Goal: Task Accomplishment & Management: Complete application form

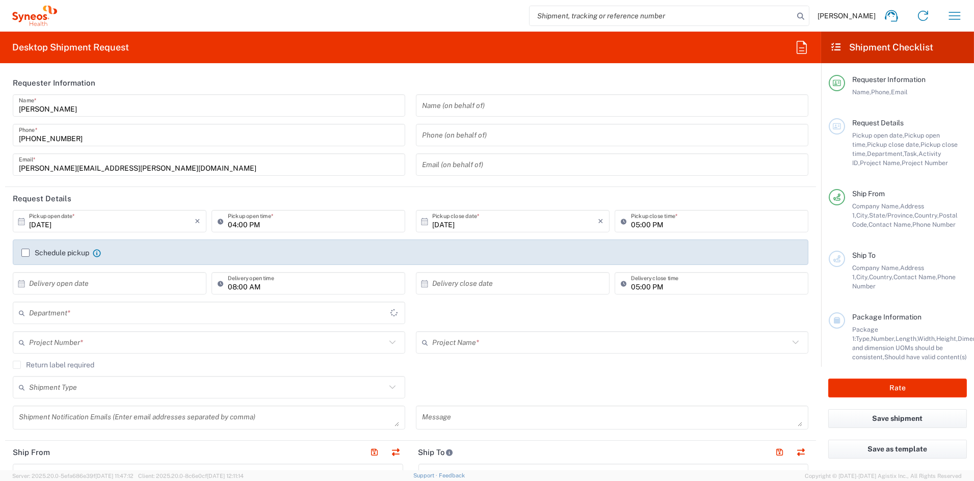
type input "6156"
type input "Syneos Health Communications-[GEOGRAPHIC_DATA] [GEOGRAPHIC_DATA]"
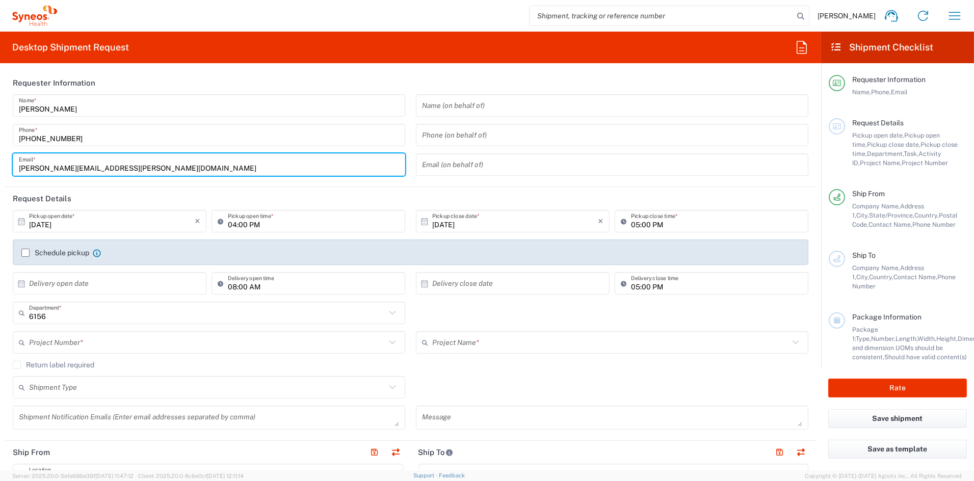
drag, startPoint x: 112, startPoint y: 168, endPoint x: -15, endPoint y: 167, distance: 127.0
click at [0, 167] on html "John Popp Home Shipment estimator Shipment tracking Desktop shipment request My…" at bounding box center [487, 240] width 974 height 481
paste input "kyle.booth"
type input "[PERSON_NAME][EMAIL_ADDRESS][PERSON_NAME][DOMAIN_NAME]"
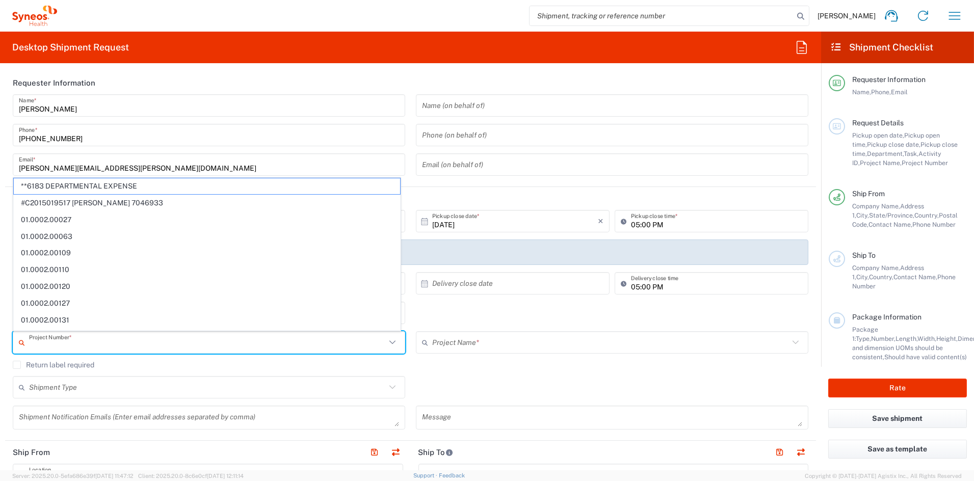
click at [100, 343] on input "text" at bounding box center [207, 343] width 357 height 18
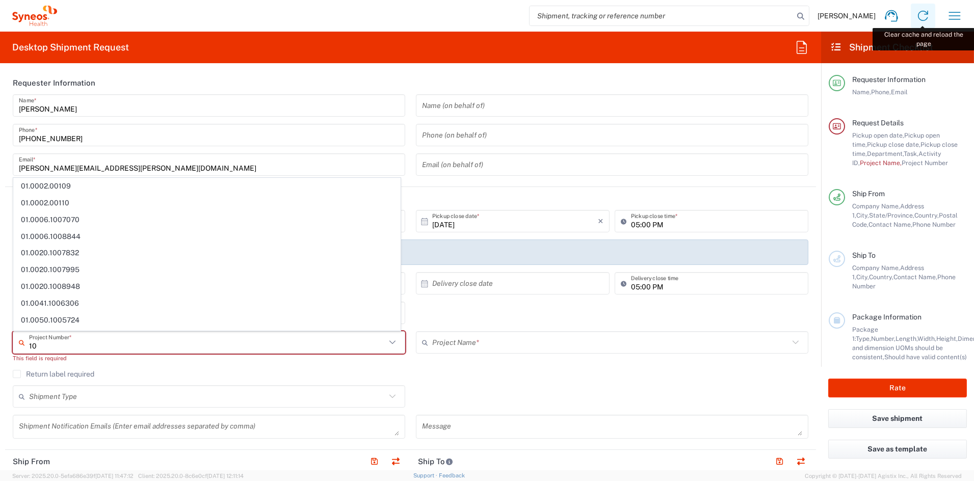
type input "10"
click at [920, 12] on icon at bounding box center [923, 16] width 10 height 10
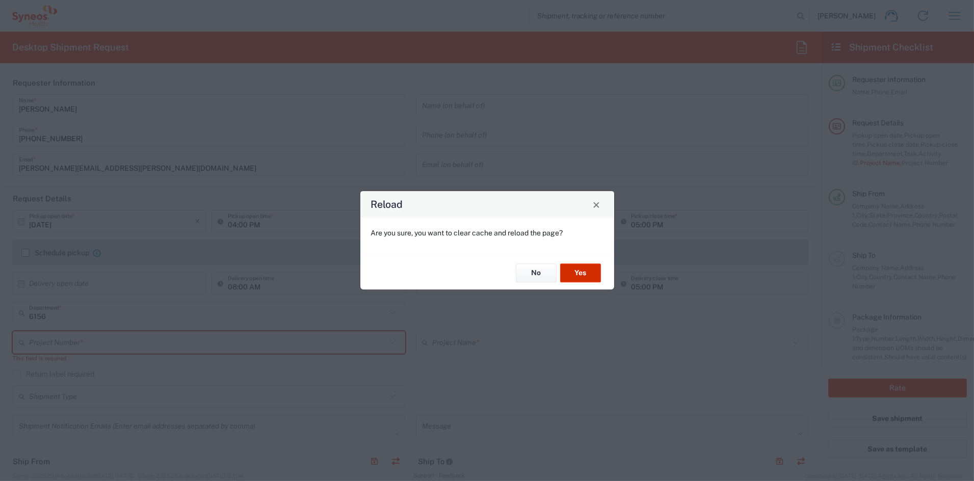
click at [587, 271] on button "Yes" at bounding box center [580, 273] width 41 height 19
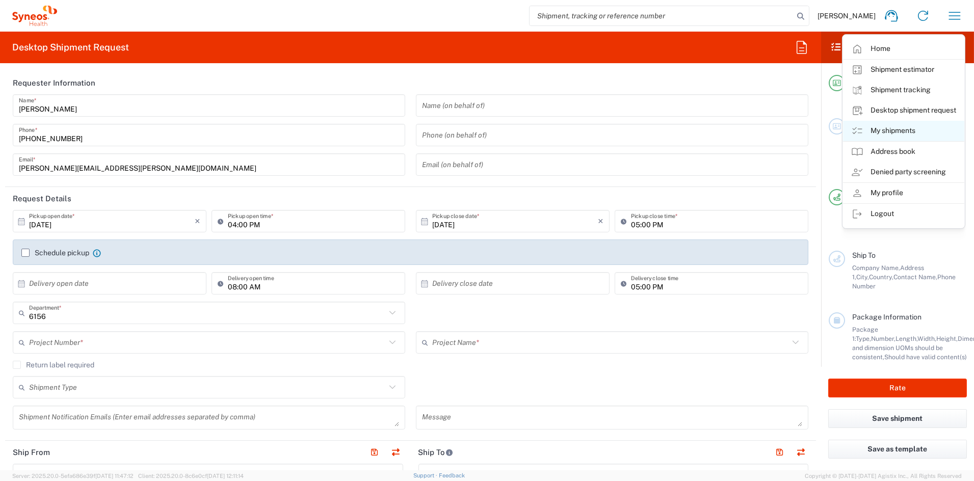
click at [913, 127] on link "My shipments" at bounding box center [903, 131] width 121 height 20
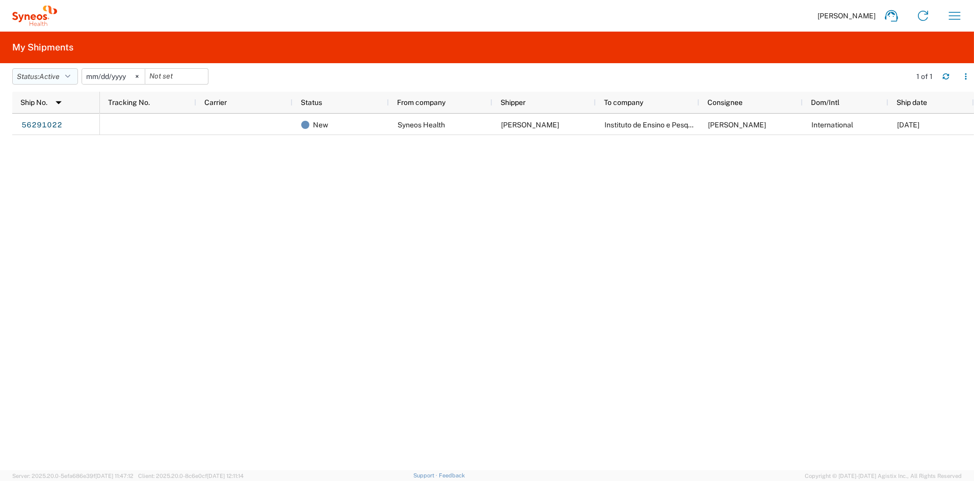
click at [57, 76] on span "Active" at bounding box center [49, 76] width 20 height 8
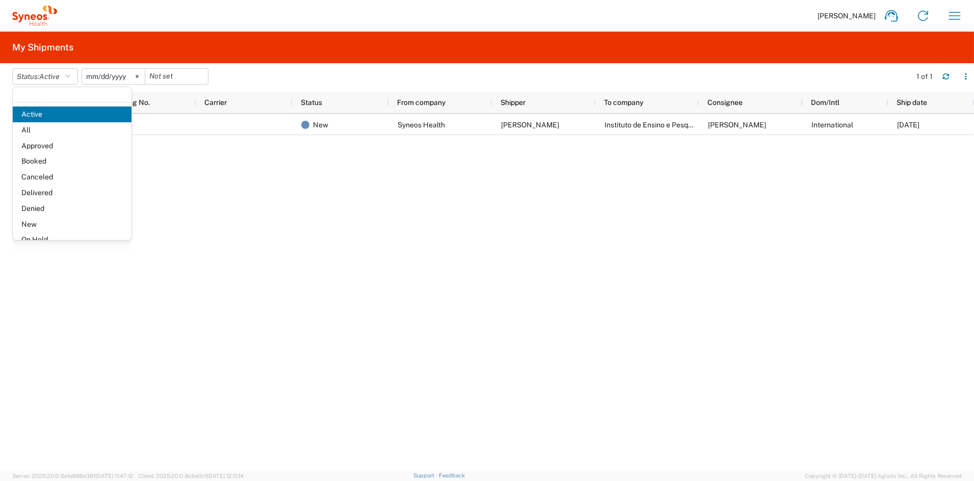
click at [53, 129] on span "All" at bounding box center [72, 130] width 119 height 16
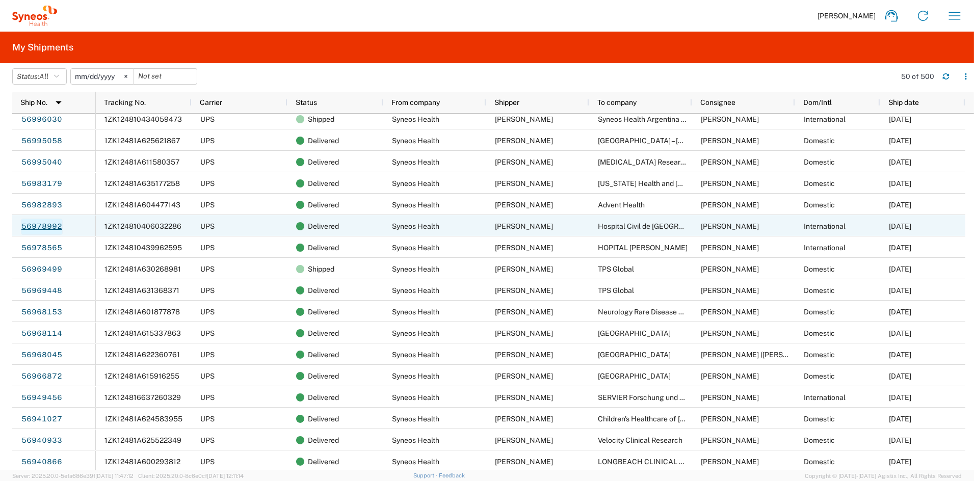
click at [44, 224] on link "56978992" at bounding box center [42, 227] width 42 height 16
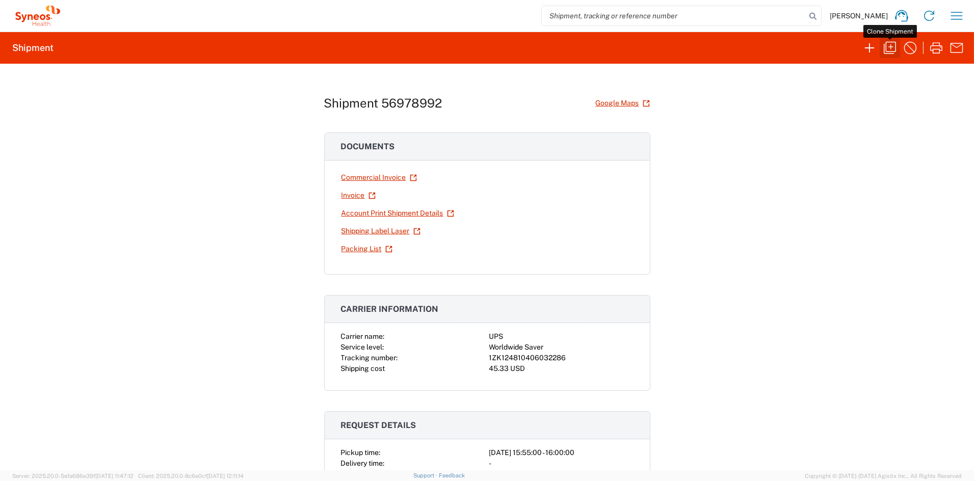
click at [888, 45] on icon "button" at bounding box center [890, 48] width 16 height 16
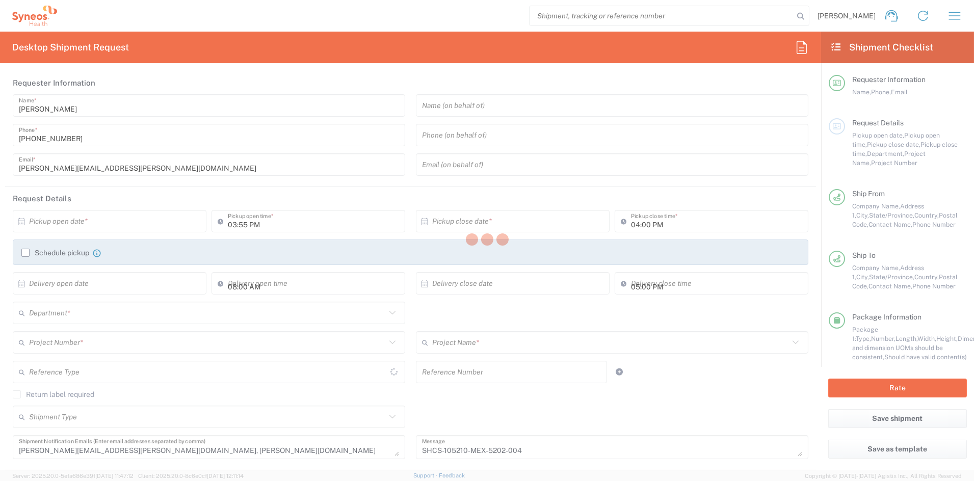
type input "[US_STATE]"
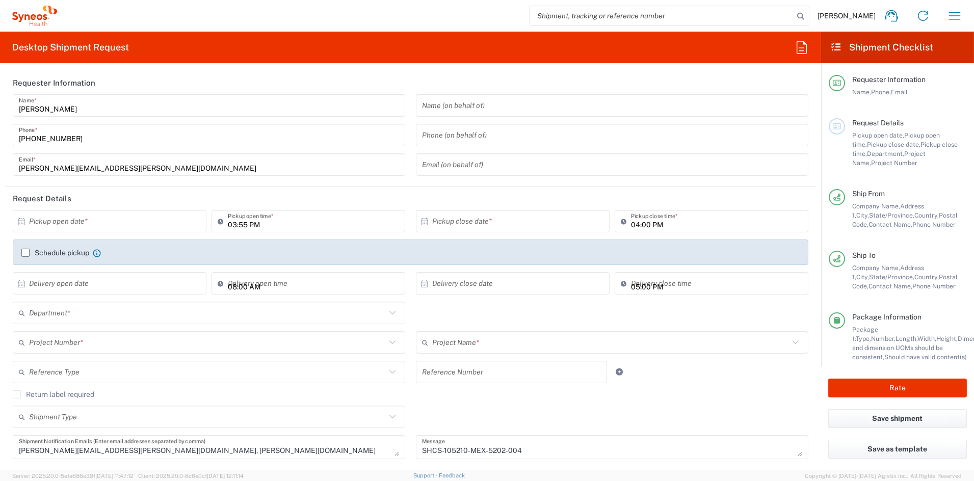
type input "[GEOGRAPHIC_DATA]"
type input "Medium Box"
type input "Nuevo León"
type input "6156"
type input "ADUS.STUDO.IC.105210"
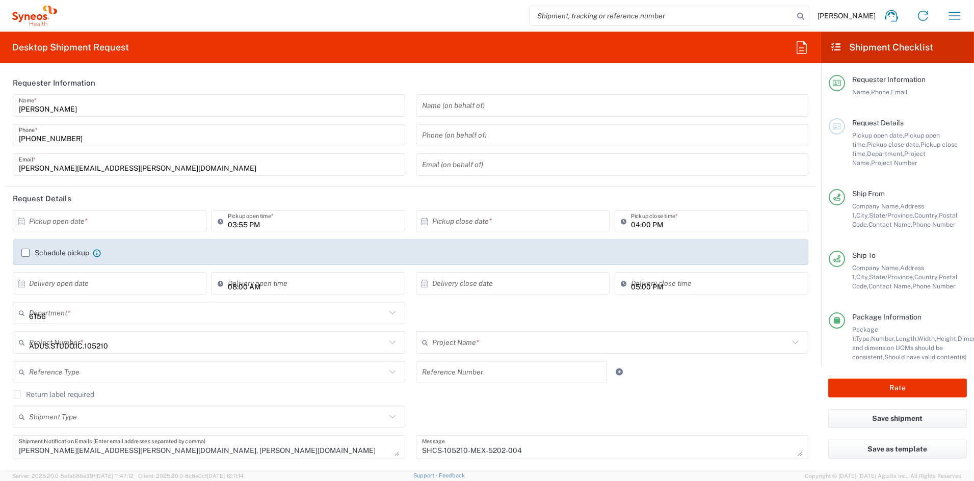
type input "Syneos.PATENG.21.105210"
click at [132, 222] on input "text" at bounding box center [112, 222] width 166 height 18
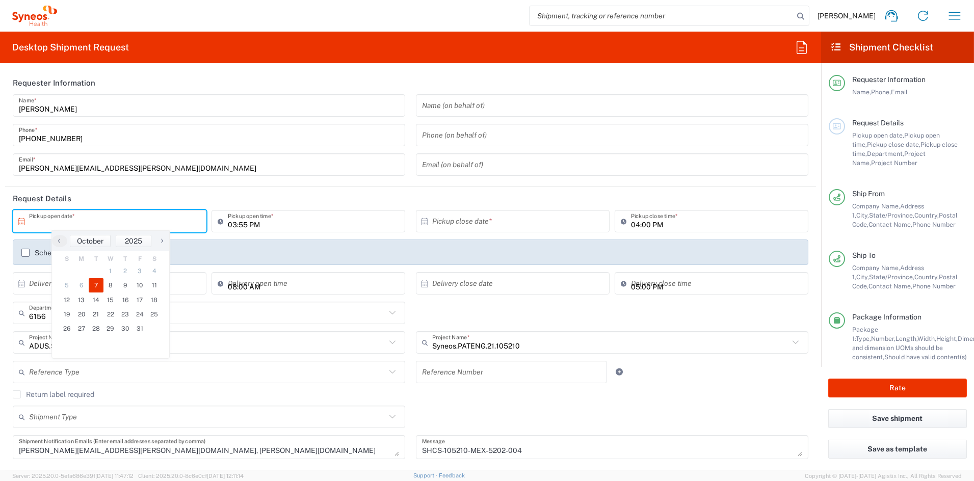
click at [97, 286] on span "7" at bounding box center [96, 285] width 15 height 14
type input "[DATE]"
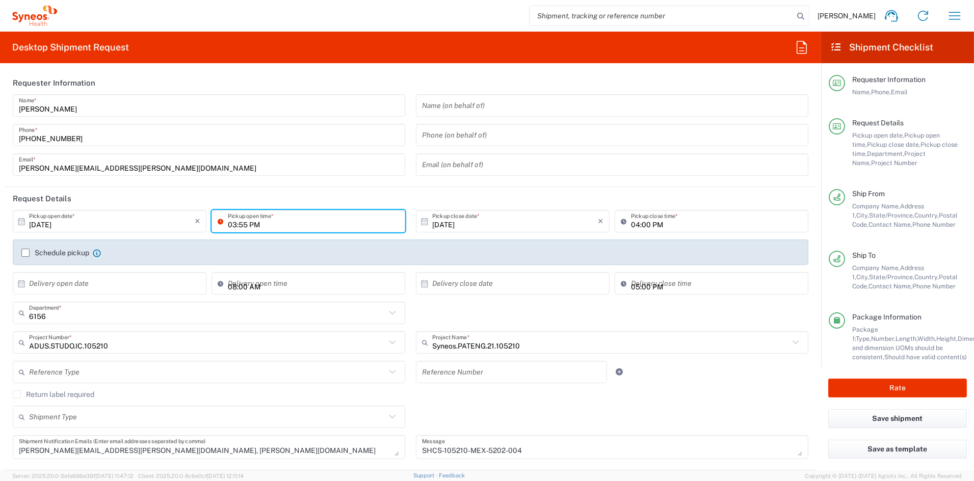
drag, startPoint x: 232, startPoint y: 224, endPoint x: 212, endPoint y: 224, distance: 20.4
click at [212, 224] on div "03:55 PM Pickup open time *" at bounding box center [309, 221] width 194 height 22
click at [232, 222] on input "03:55 PM" at bounding box center [313, 222] width 171 height 18
drag, startPoint x: 244, startPoint y: 224, endPoint x: 264, endPoint y: 226, distance: 20.0
click at [245, 224] on input "04:55 PM" at bounding box center [313, 222] width 171 height 18
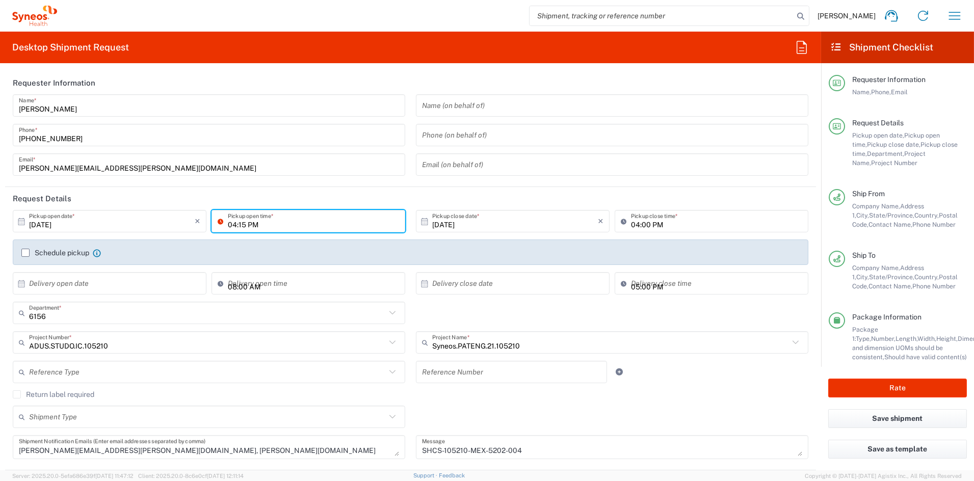
type input "04:15 PM"
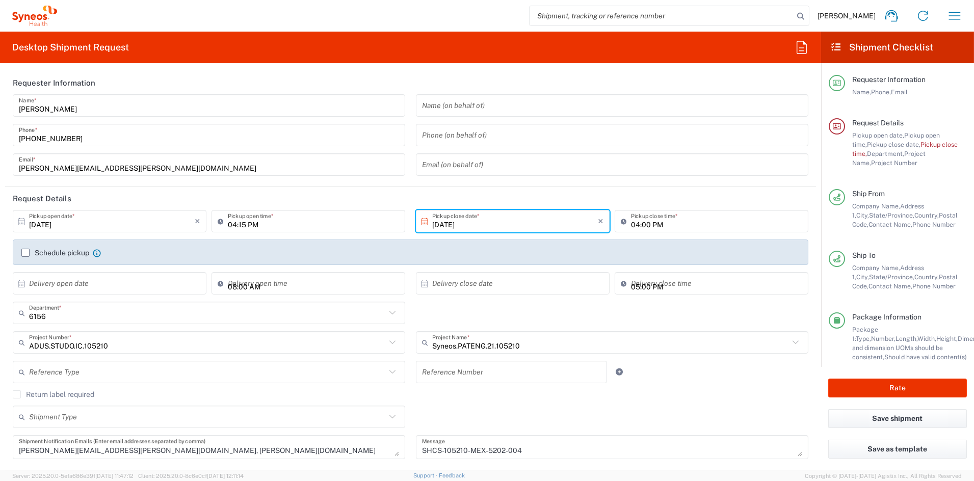
click at [640, 224] on input "04:00 PM" at bounding box center [716, 222] width 171 height 18
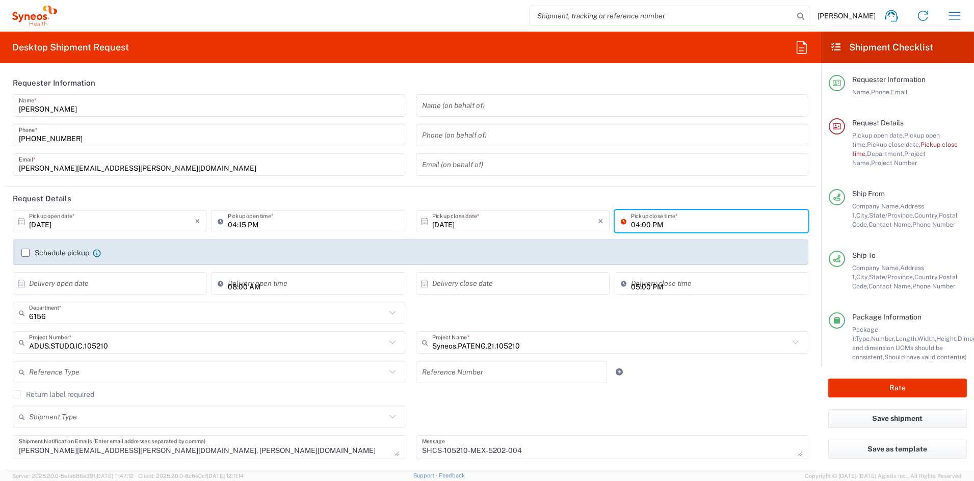
click at [641, 224] on input "04:00 PM" at bounding box center [716, 222] width 171 height 18
type input "04:30 PM"
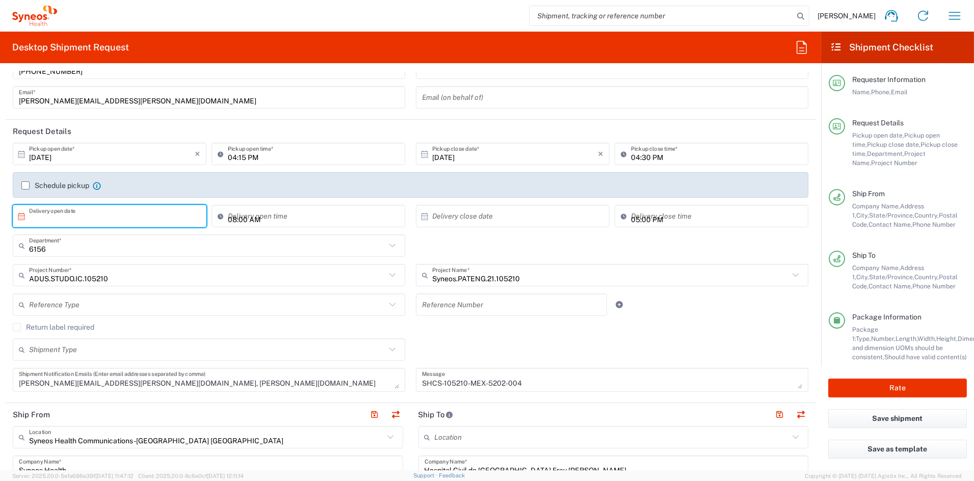
scroll to position [70, 0]
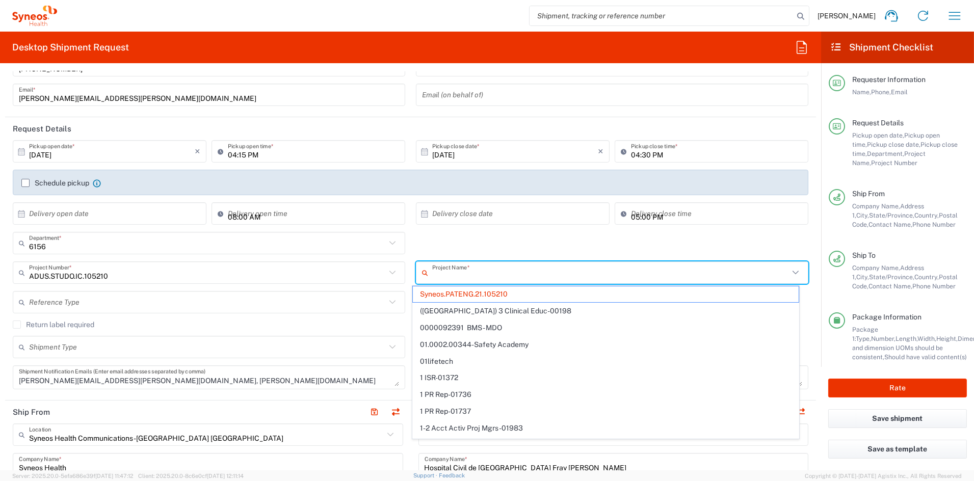
drag, startPoint x: 503, startPoint y: 277, endPoint x: 381, endPoint y: 274, distance: 122.4
click at [379, 274] on div "ADUS.STUDO.IC.105210 Project Number * ADUS.STUDO.IC.105210 **6183 DEPARTMENTAL …" at bounding box center [411, 277] width 807 height 30
type input "Syneos.PATENG.21.105210"
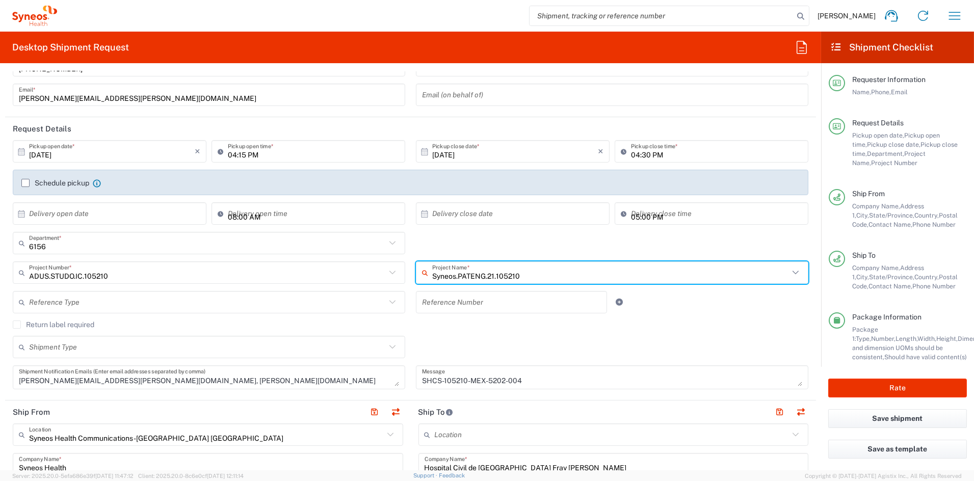
click at [542, 372] on textarea "SHCS-105210-MEX-5202-004" at bounding box center [612, 378] width 380 height 18
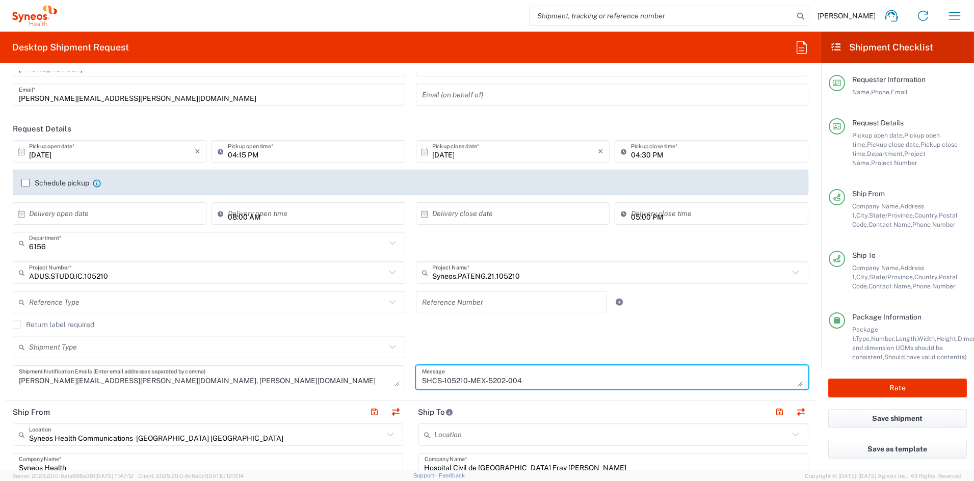
drag, startPoint x: 537, startPoint y: 378, endPoint x: 345, endPoint y: 370, distance: 191.9
click at [346, 370] on div "[DATE] × Pickup open date * Cancel Apply 04:15 PM Pickup open time * [DATE] × P…" at bounding box center [411, 268] width 807 height 256
paste textarea "3-002"
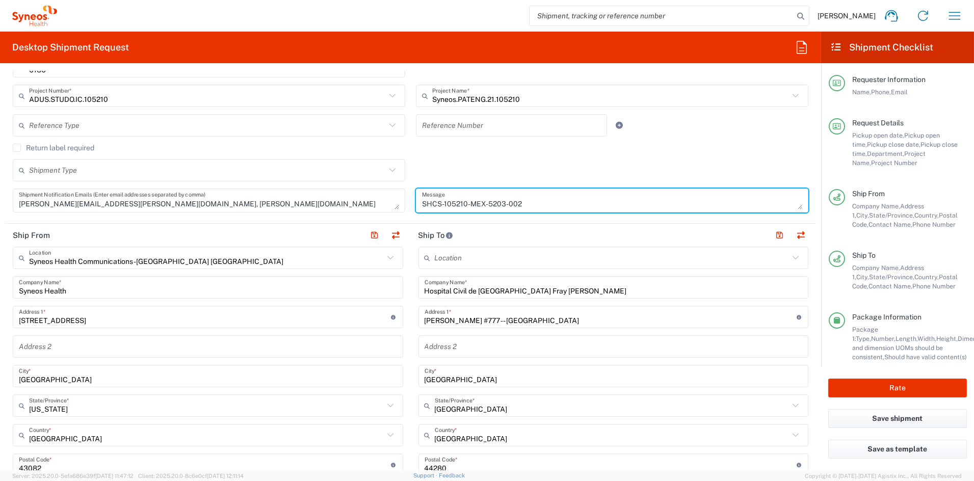
scroll to position [261, 0]
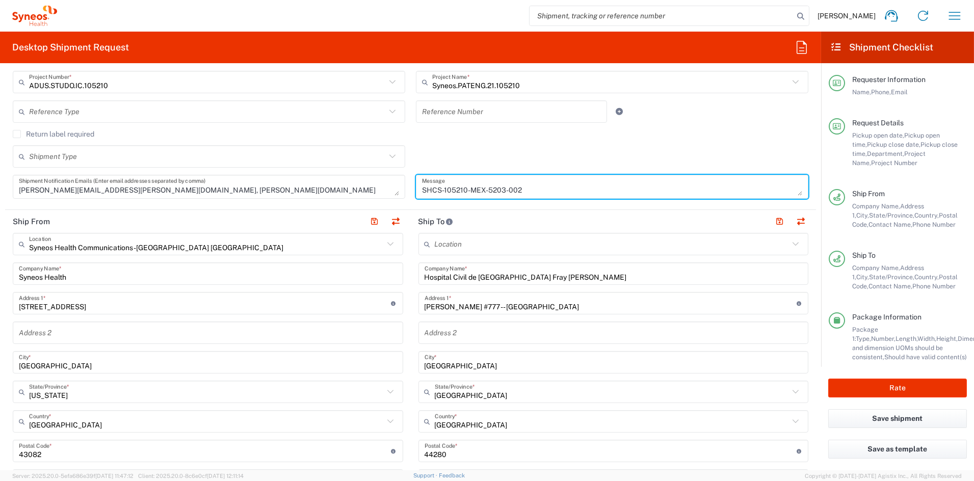
type textarea "SHCS-105210-MEX-5203-002"
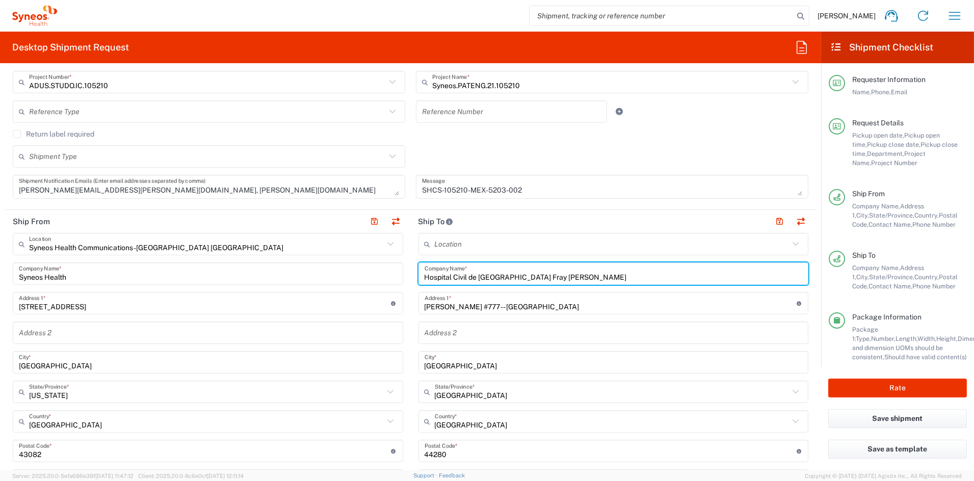
drag, startPoint x: 594, startPoint y: 276, endPoint x: 360, endPoint y: 267, distance: 234.7
click at [360, 267] on div "Ship From Syneos Health Communications-[GEOGRAPHIC_DATA] [GEOGRAPHIC_DATA] Loca…" at bounding box center [410, 437] width 811 height 455
paste input "OSPITAL UNIVERSITARIO [PERSON_NAME]"
type input "HOSPITAL UNIVERSITARIO [PERSON_NAME]"
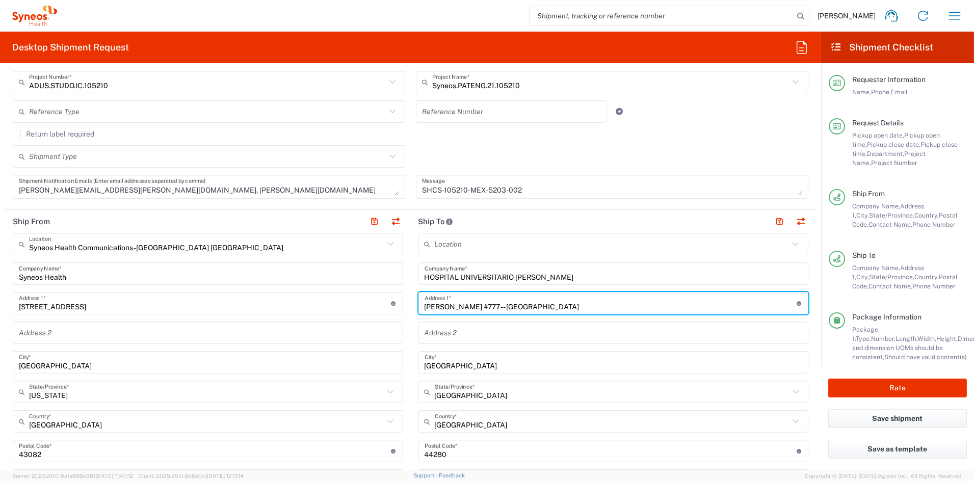
drag, startPoint x: 560, startPoint y: 306, endPoint x: 342, endPoint y: 303, distance: 218.2
click at [342, 303] on div "Ship From Syneos Health Communications-[GEOGRAPHIC_DATA] [GEOGRAPHIC_DATA] Loca…" at bounding box center [410, 437] width 811 height 455
paste input "Av. [PERSON_NAME] y Av. Gonzalitos sn"
type input "Av. [PERSON_NAME] y Av. Gonzalitos sn"
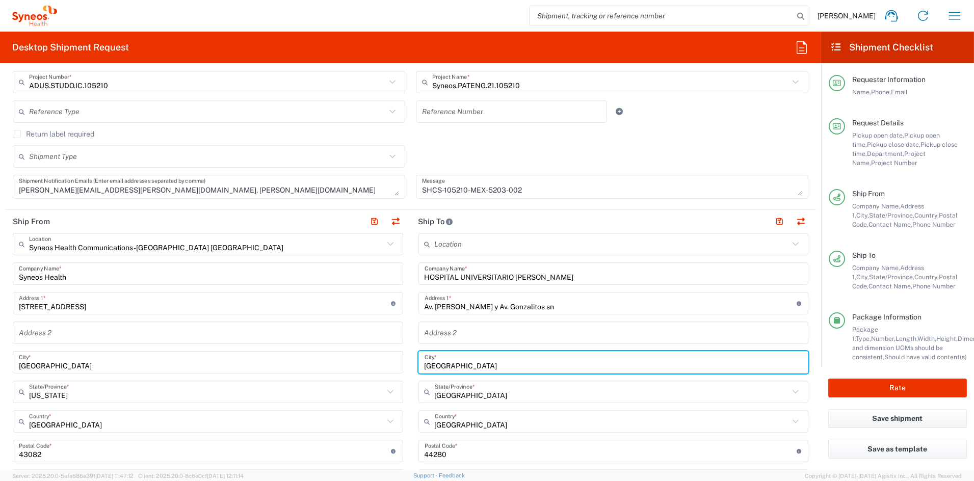
drag, startPoint x: 476, startPoint y: 365, endPoint x: 355, endPoint y: 361, distance: 120.9
click at [355, 361] on div "Ship From Syneos Health Communications-[GEOGRAPHIC_DATA] [GEOGRAPHIC_DATA] Loca…" at bounding box center [410, 437] width 811 height 455
paste input "NUEVO [PERSON_NAME]"
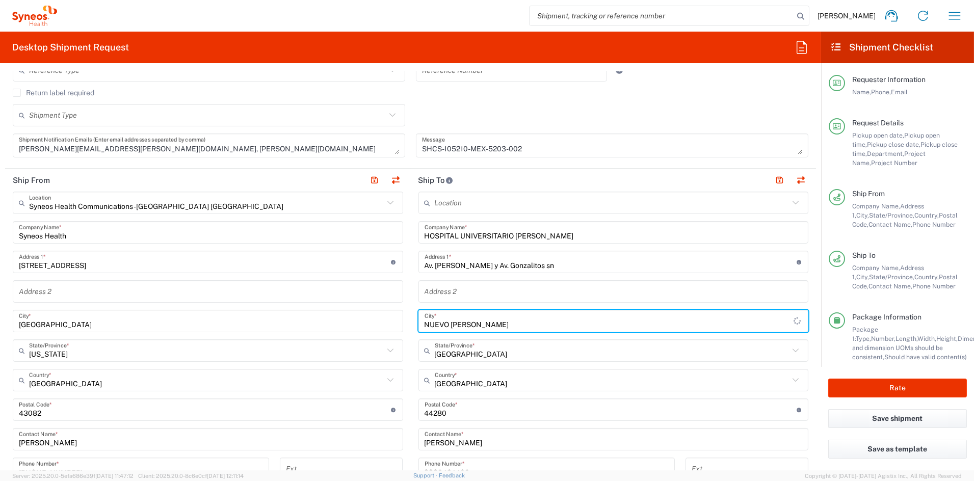
scroll to position [305, 0]
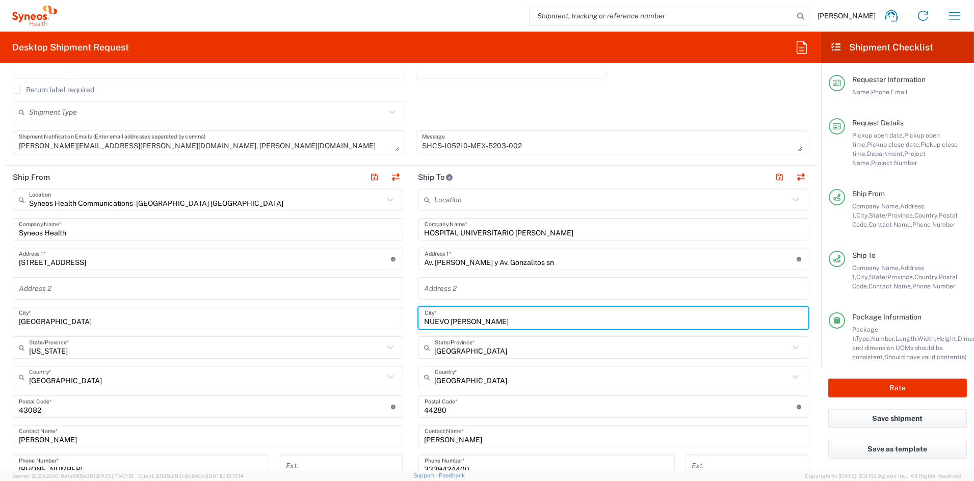
type input "NUEVO [PERSON_NAME]"
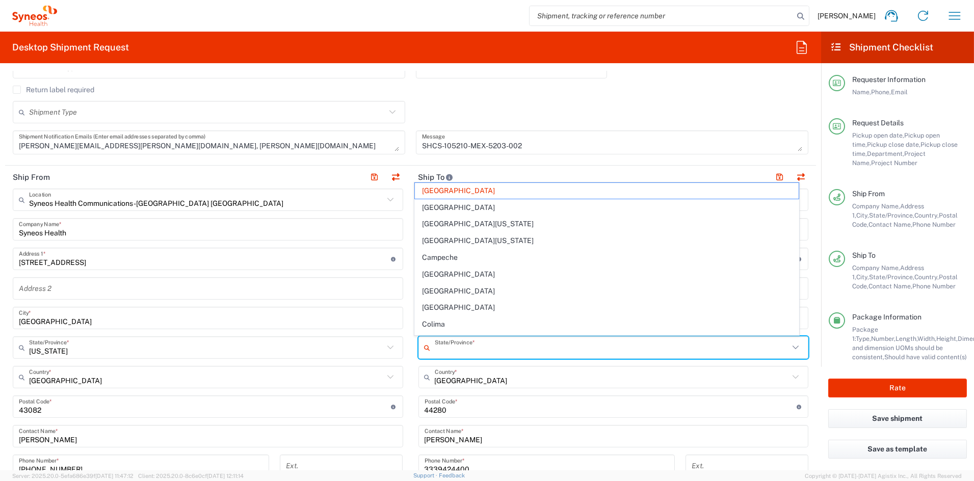
click at [482, 351] on input "text" at bounding box center [612, 348] width 355 height 18
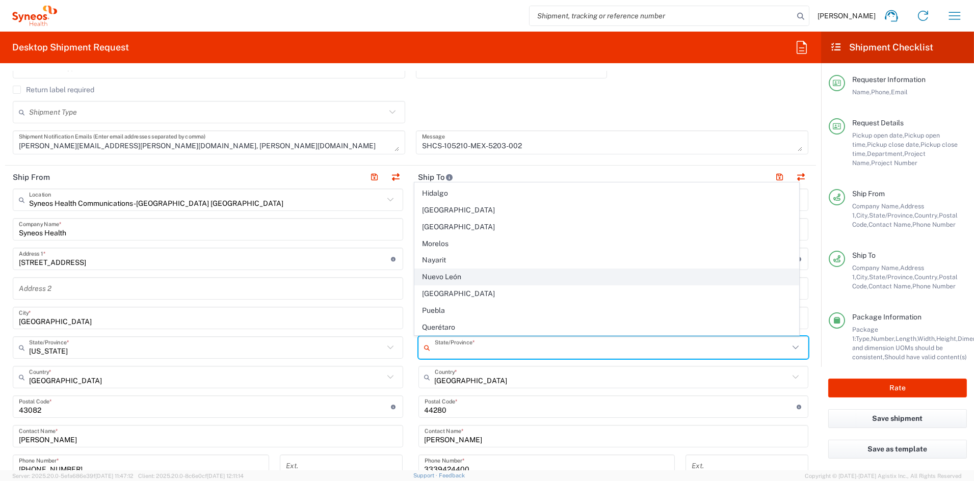
click at [453, 278] on span "Nuevo León" at bounding box center [607, 277] width 384 height 16
type input "Nuevo León"
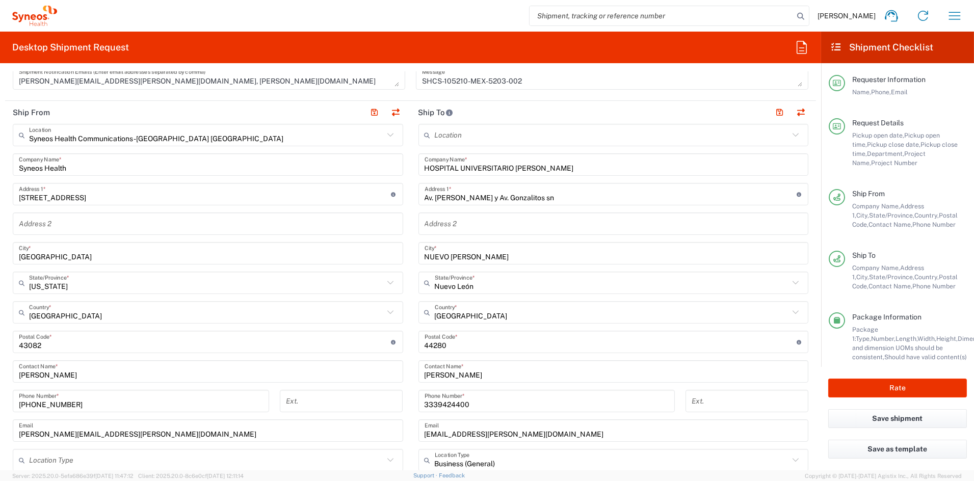
scroll to position [372, 0]
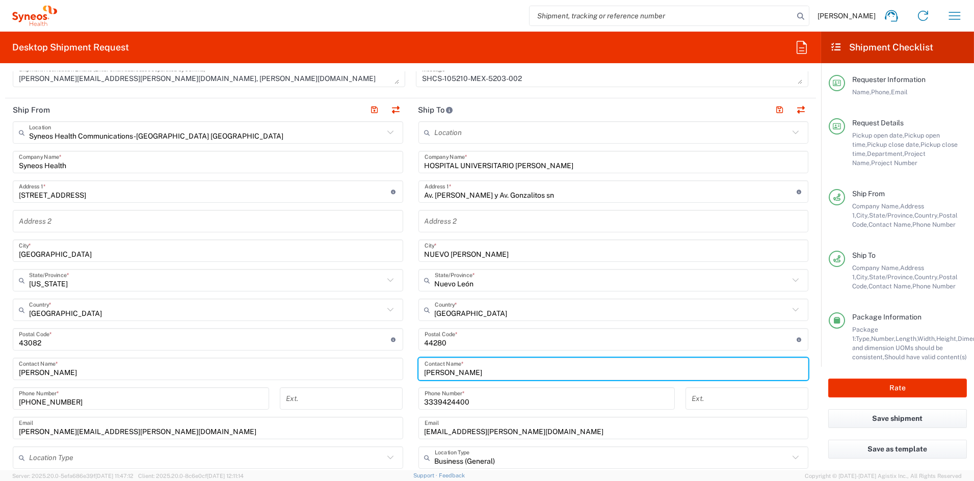
drag, startPoint x: 465, startPoint y: 371, endPoint x: 377, endPoint y: 368, distance: 88.3
click at [377, 368] on div "Ship From Syneos Health Communications-[GEOGRAPHIC_DATA] [GEOGRAPHIC_DATA] Loca…" at bounding box center [410, 325] width 811 height 455
paste input "[PERSON_NAME] Minila"
type input "[PERSON_NAME] Minila"
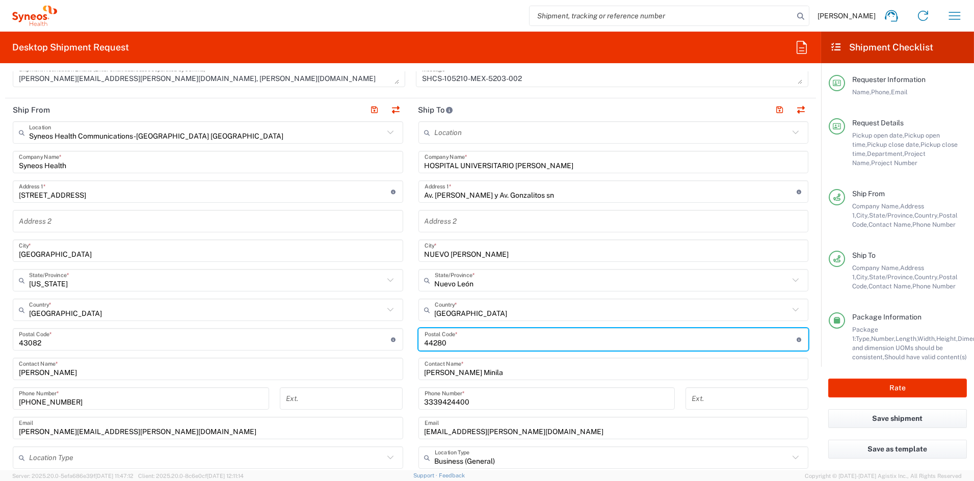
drag, startPoint x: 473, startPoint y: 344, endPoint x: 398, endPoint y: 342, distance: 75.0
click at [398, 342] on div "Ship From Syneos Health Communications-[GEOGRAPHIC_DATA] [GEOGRAPHIC_DATA] Loca…" at bounding box center [410, 325] width 811 height 455
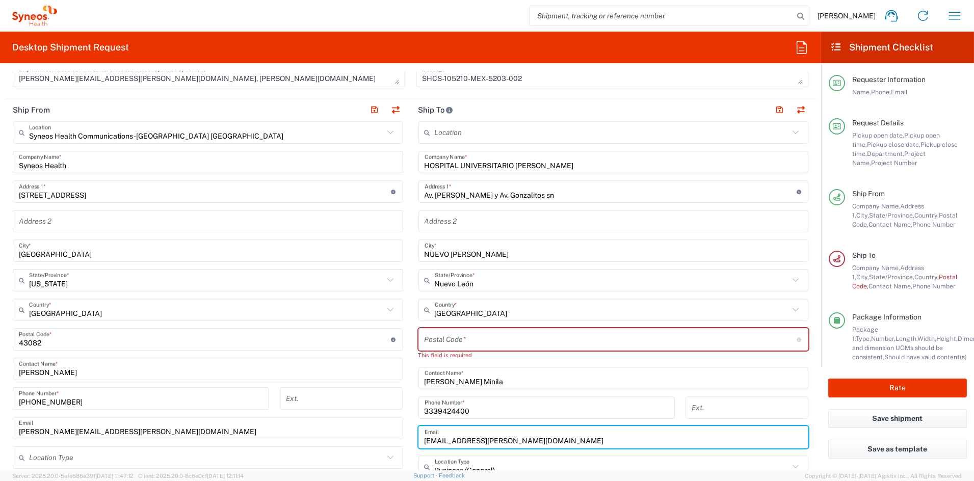
drag, startPoint x: 486, startPoint y: 439, endPoint x: 384, endPoint y: 438, distance: 101.5
click at [384, 438] on div "Ship From Syneos Health Communications-[GEOGRAPHIC_DATA] [GEOGRAPHIC_DATA] Loca…" at bounding box center [410, 330] width 811 height 464
paste input "[EMAIL_ADDRESS]"
type input "[EMAIL_ADDRESS][DOMAIN_NAME]"
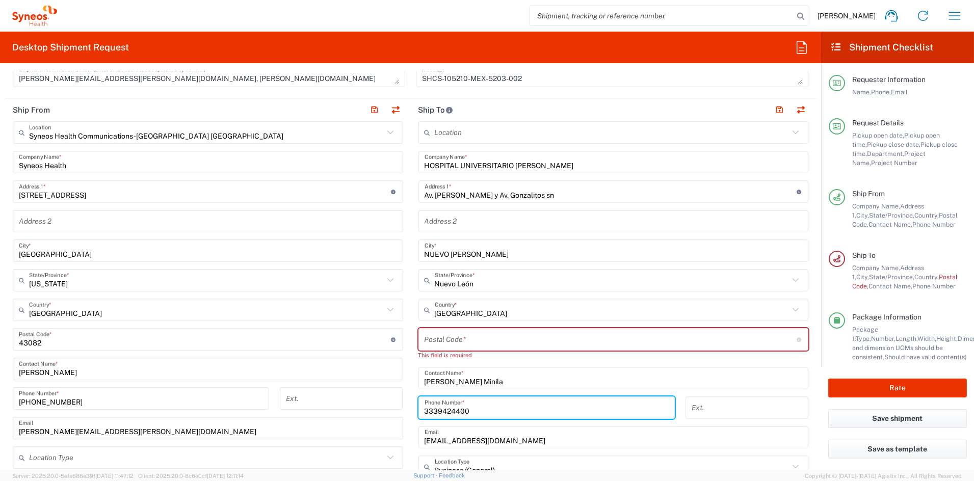
drag, startPoint x: 449, startPoint y: 409, endPoint x: 366, endPoint y: 408, distance: 83.6
click at [367, 408] on div "Ship From Syneos Health Communications-[GEOGRAPHIC_DATA] [GEOGRAPHIC_DATA] Loca…" at bounding box center [410, 330] width 811 height 464
paste input "528125761529"
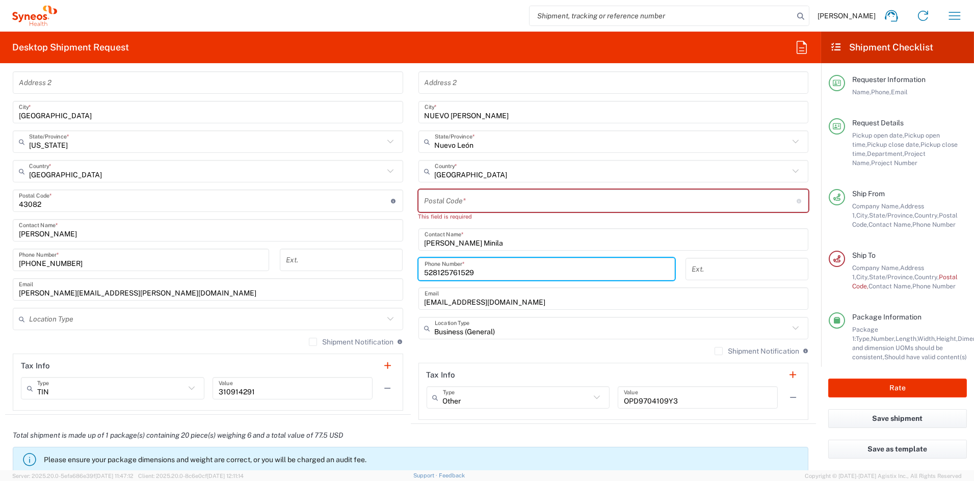
scroll to position [512, 0]
type input "528125761529"
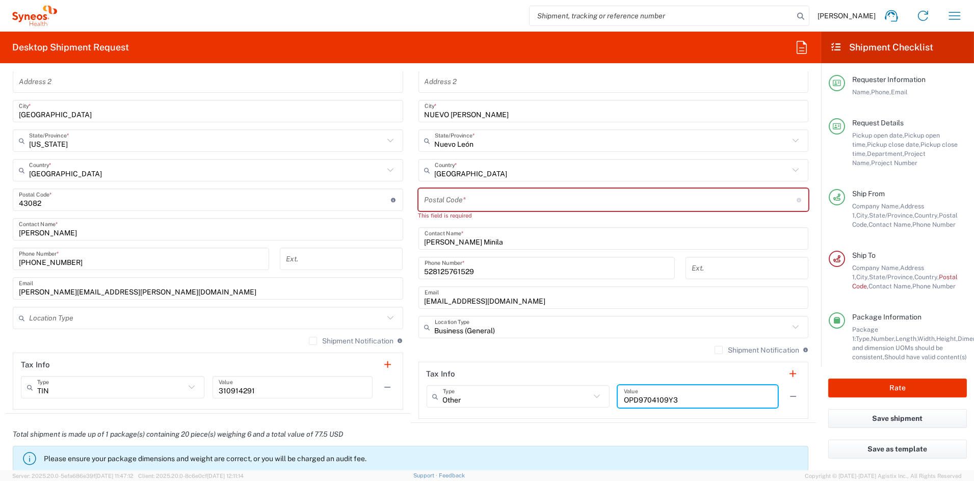
drag, startPoint x: 670, startPoint y: 399, endPoint x: 565, endPoint y: 395, distance: 105.6
click at [566, 394] on div "Other Type Other EIN EORI TIN VAT OPD9704109Y3 Value" at bounding box center [614, 400] width 374 height 30
paste input "UAN691126MK2"
type input "UAN691126MK2"
click at [492, 396] on input "text" at bounding box center [517, 397] width 148 height 18
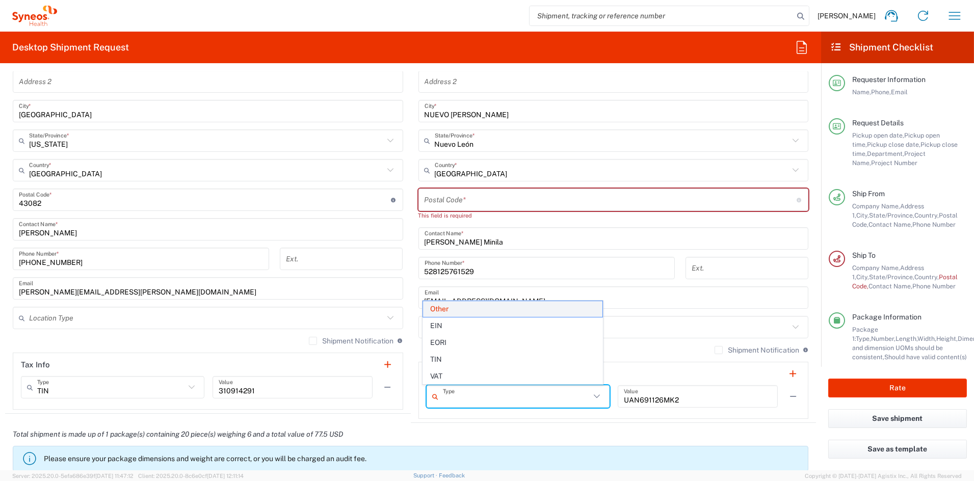
click at [460, 305] on span "Other" at bounding box center [512, 309] width 179 height 16
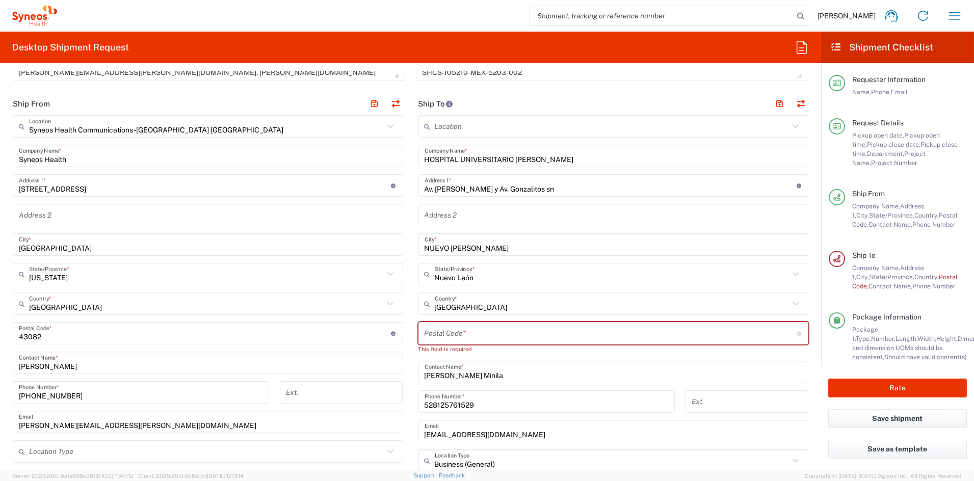
scroll to position [357, 0]
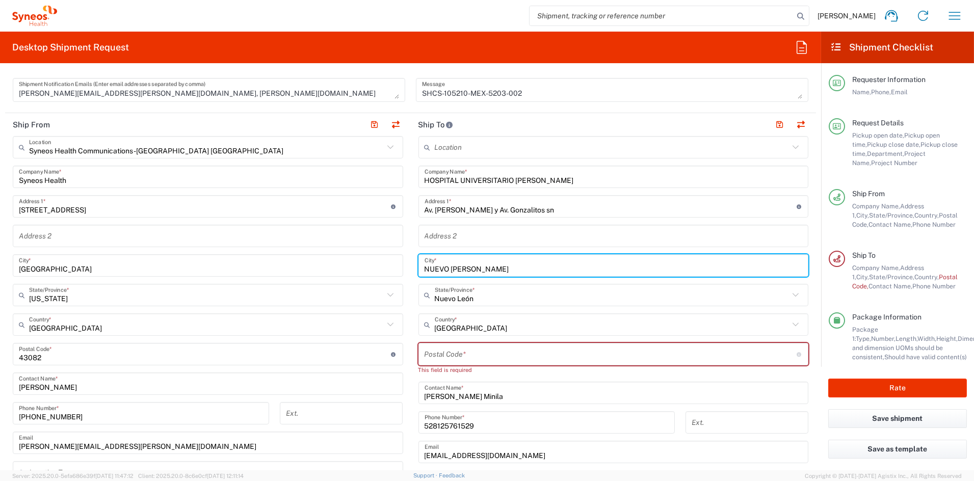
drag, startPoint x: 473, startPoint y: 266, endPoint x: 372, endPoint y: 265, distance: 100.4
click at [372, 265] on div "Ship From Syneos Health Communications-[GEOGRAPHIC_DATA] [GEOGRAPHIC_DATA] Loca…" at bounding box center [410, 345] width 811 height 464
paste input "[GEOGRAPHIC_DATA]"
type input "[GEOGRAPHIC_DATA]"
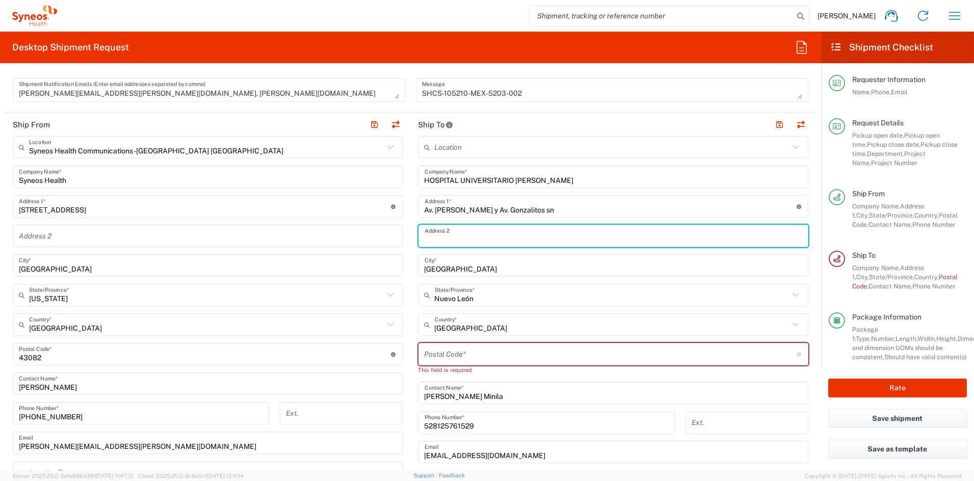
click at [460, 234] on input "text" at bounding box center [614, 236] width 378 height 18
paste input "Mitras Centro"
type input "Mitras Centro"
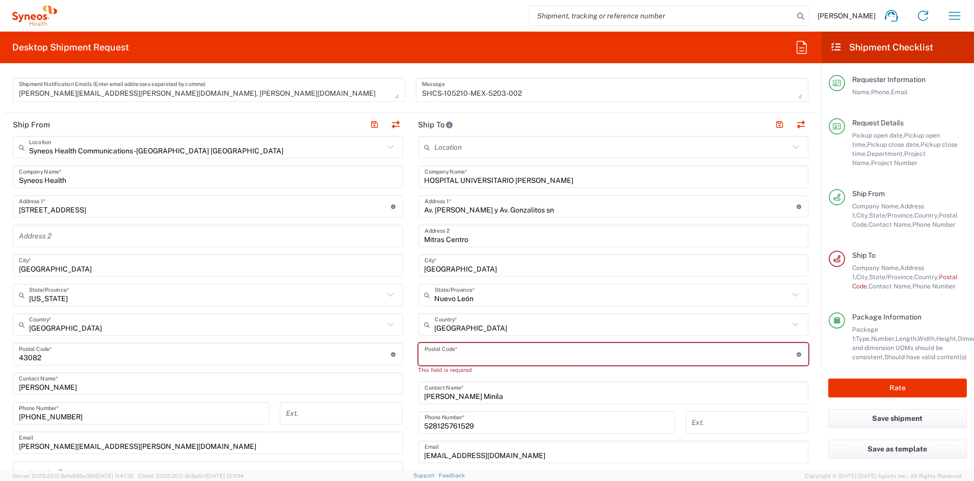
click at [458, 358] on input "undefined" at bounding box center [611, 355] width 372 height 18
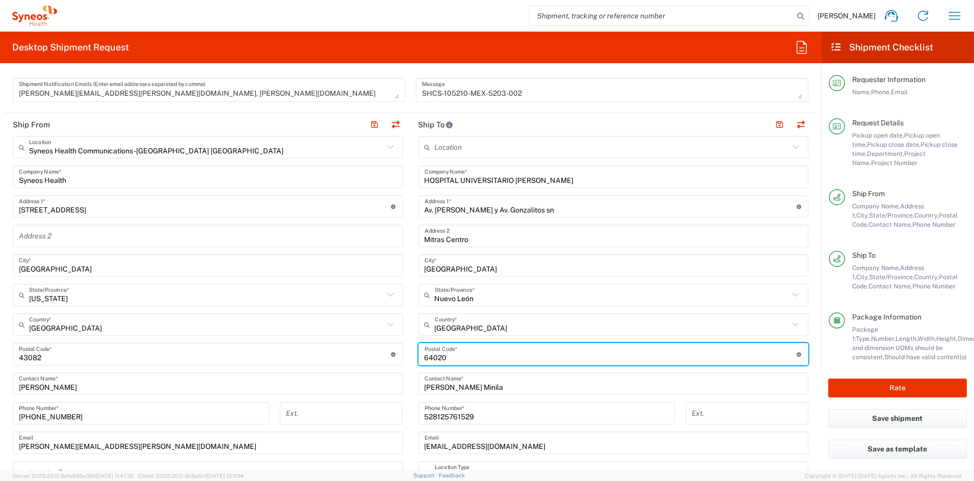
type input "64020"
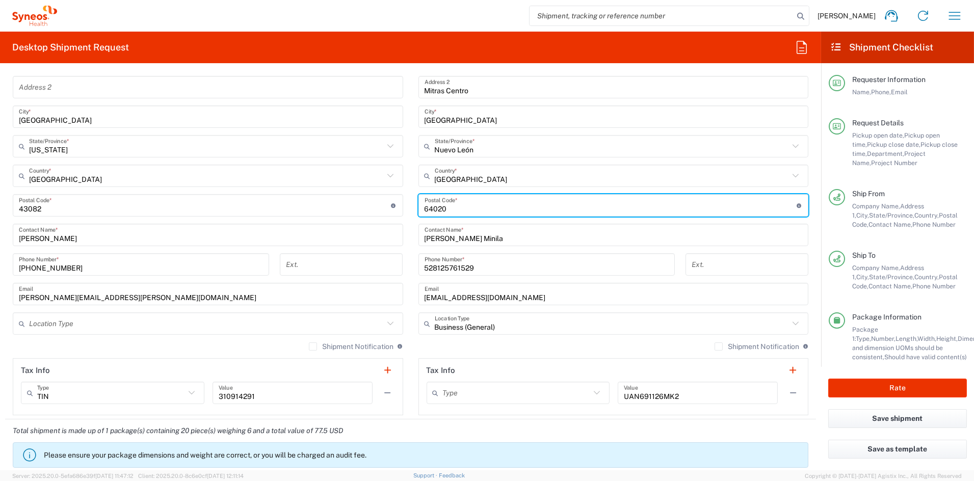
scroll to position [397, 0]
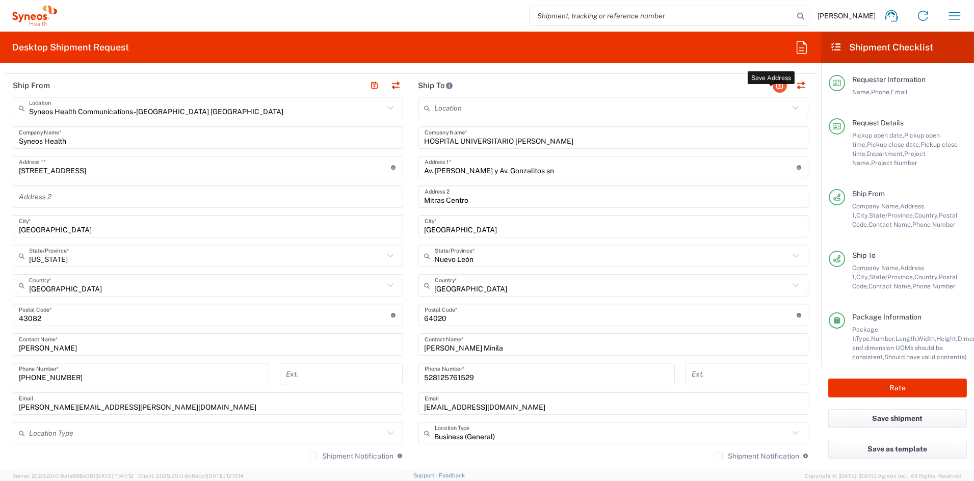
click at [773, 84] on button "button" at bounding box center [780, 86] width 14 height 14
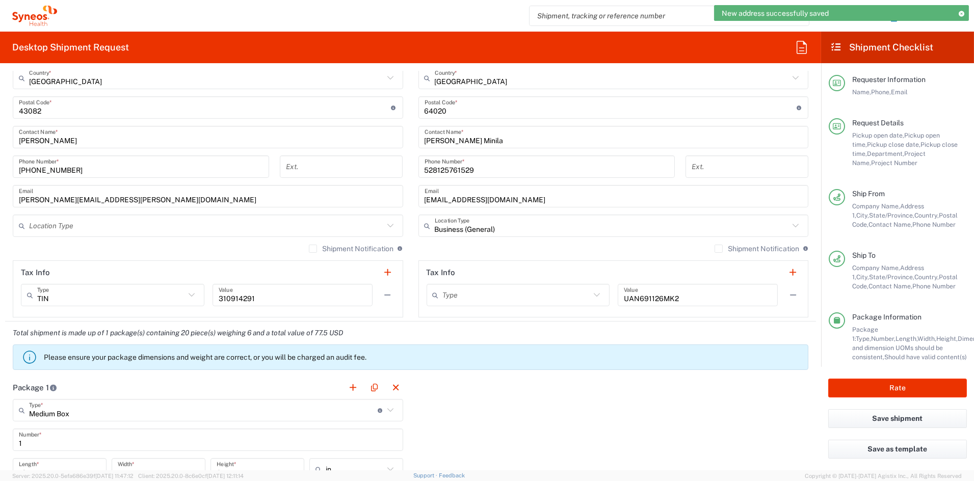
scroll to position [608, 0]
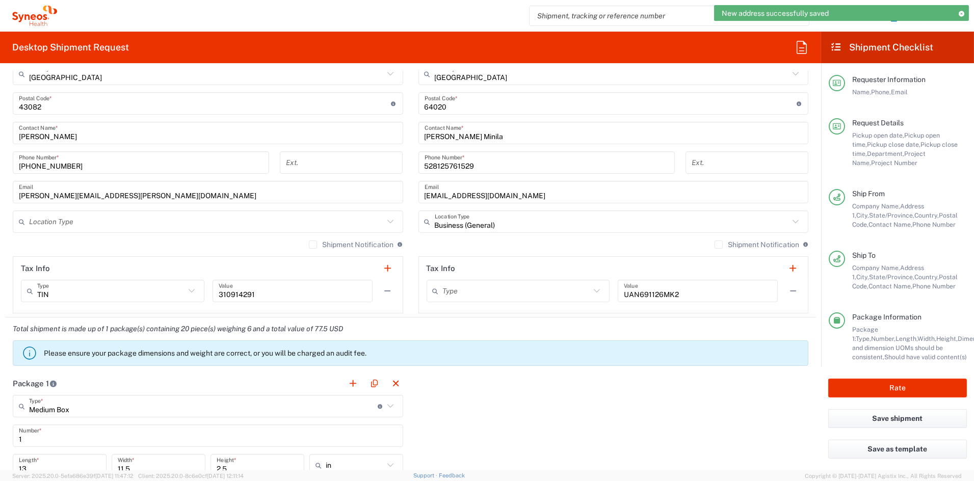
click at [479, 287] on input "text" at bounding box center [517, 291] width 148 height 18
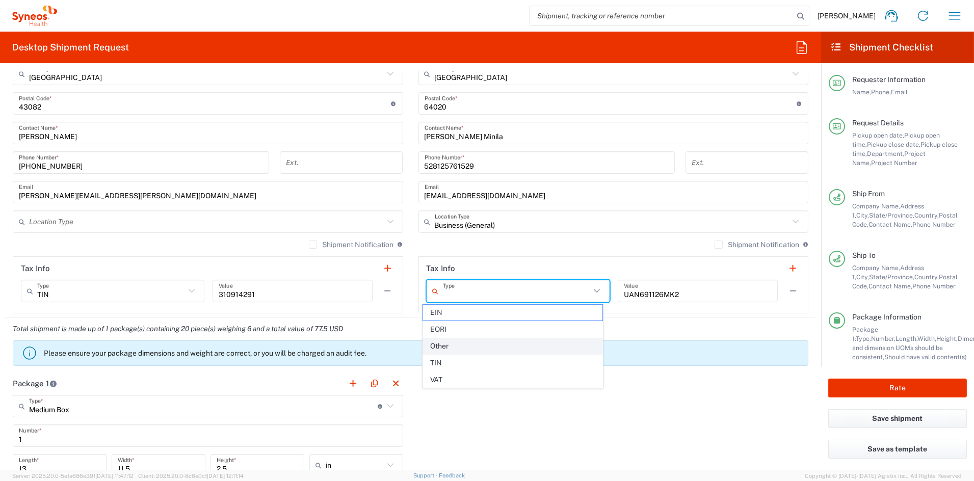
click at [443, 345] on span "Other" at bounding box center [512, 347] width 179 height 16
type input "Other"
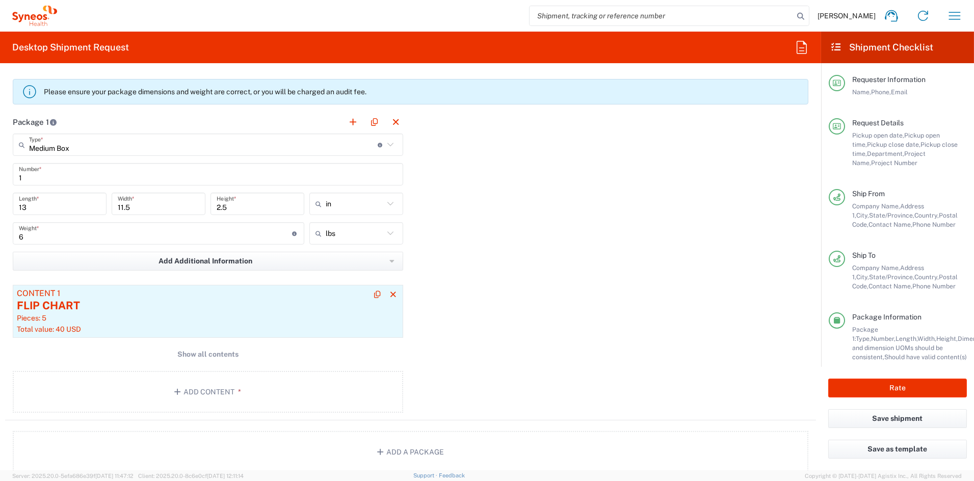
scroll to position [873, 0]
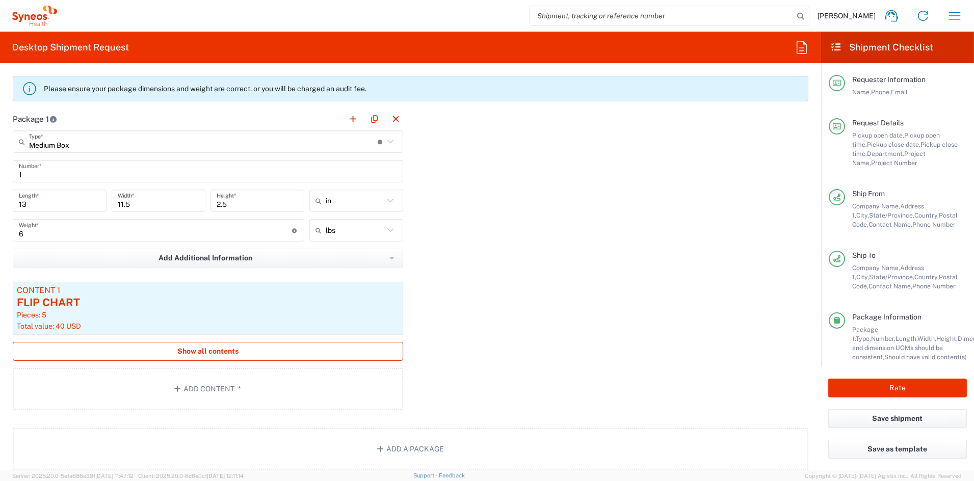
click at [209, 351] on span "Show all contents" at bounding box center [207, 352] width 61 height 10
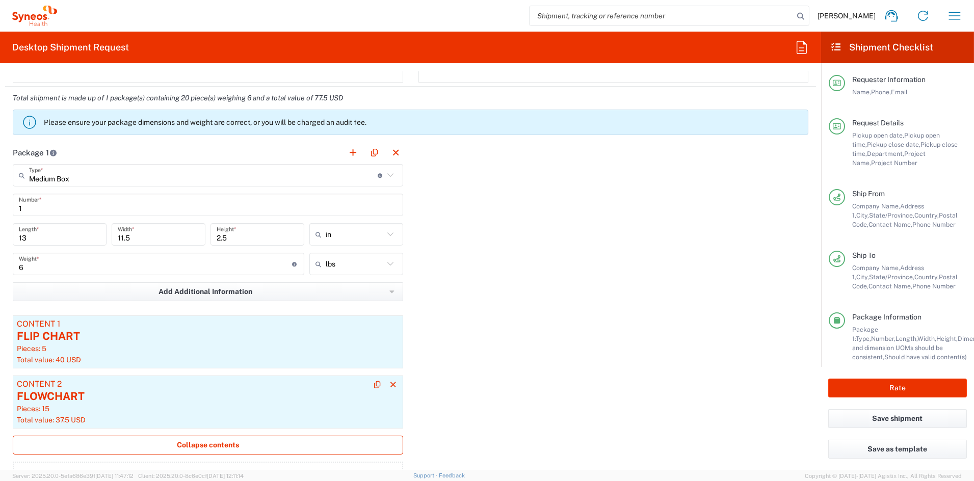
scroll to position [850, 0]
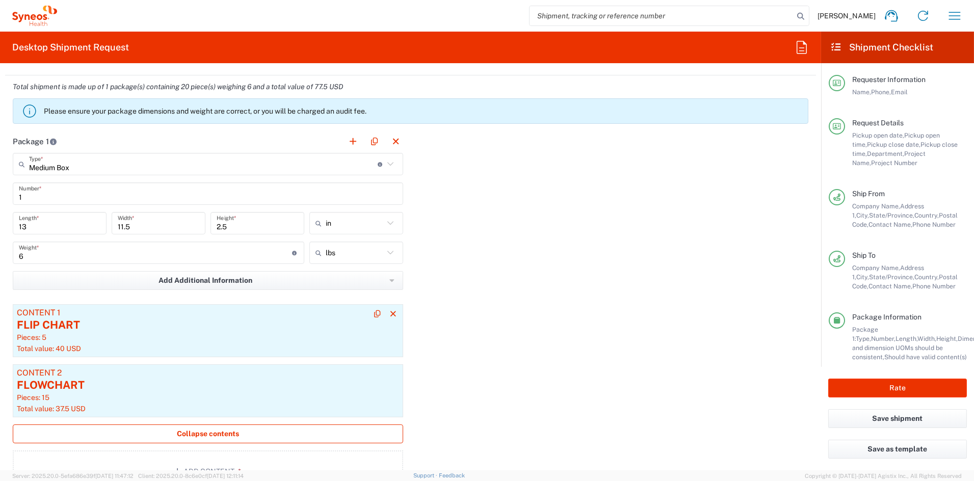
click at [168, 326] on div "FLIP CHART" at bounding box center [208, 325] width 382 height 15
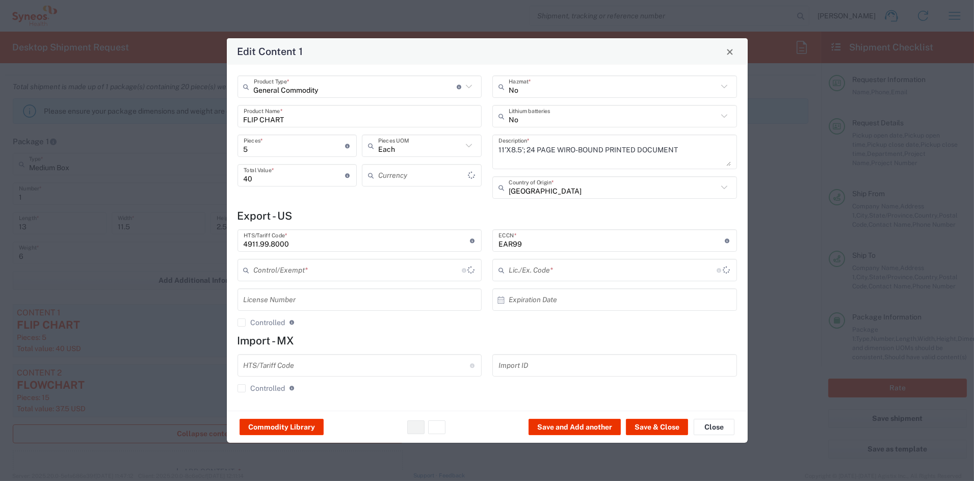
type input "US Dollar"
type input "BIS"
type input "NLR - No License Required"
click at [654, 427] on button "Save & Close" at bounding box center [657, 427] width 62 height 16
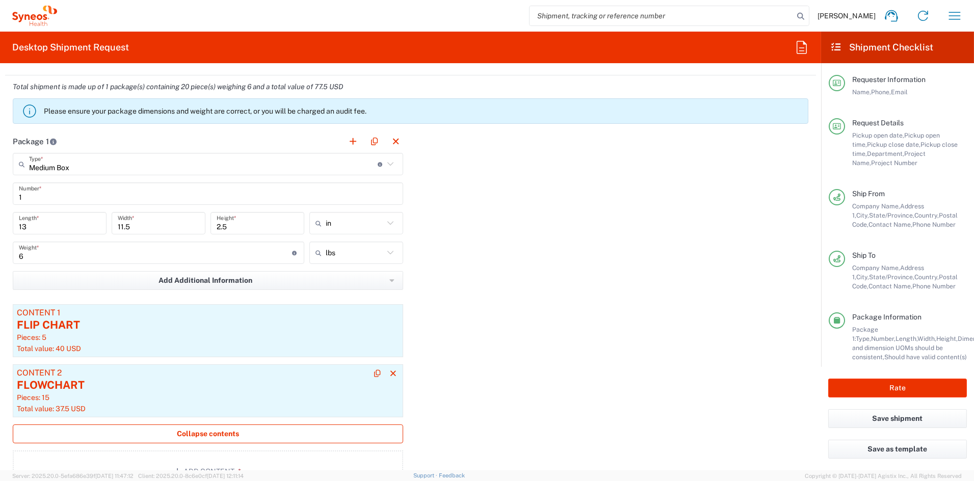
click at [123, 386] on div "FLOWCHART" at bounding box center [208, 385] width 382 height 15
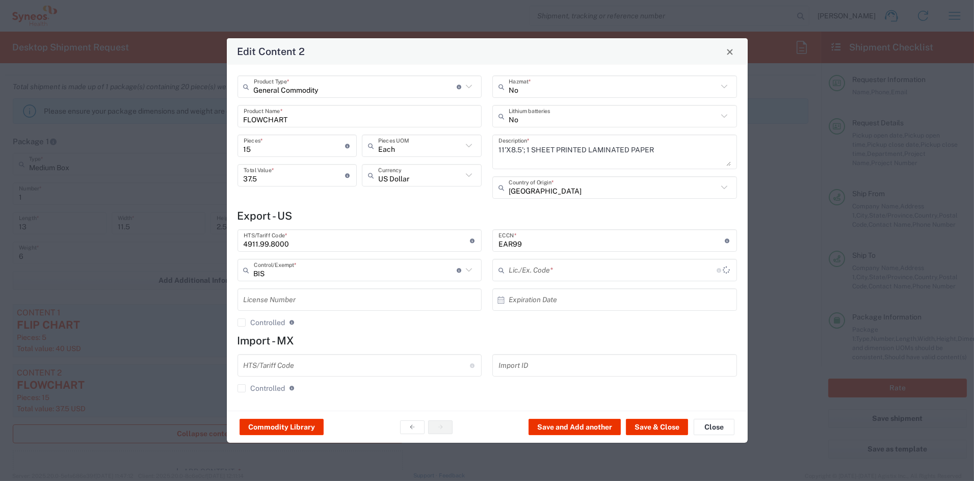
type input "NLR - No License Required"
click at [663, 427] on button "Save & Close" at bounding box center [657, 427] width 62 height 16
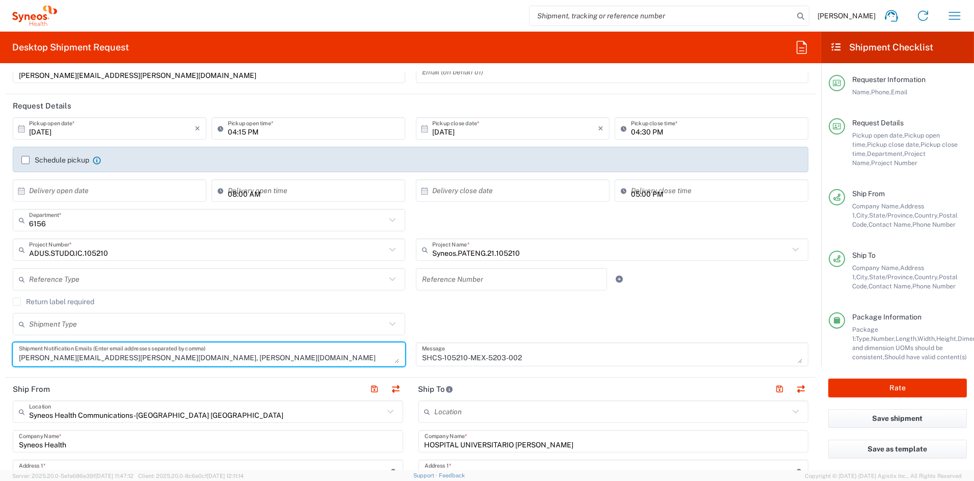
scroll to position [11, 0]
drag, startPoint x: 229, startPoint y: 357, endPoint x: 154, endPoint y: 357, distance: 75.5
click at [154, 357] on textarea "[PERSON_NAME][EMAIL_ADDRESS][PERSON_NAME][DOMAIN_NAME], [PERSON_NAME][DOMAIN_NA…" at bounding box center [209, 355] width 380 height 18
drag, startPoint x: 124, startPoint y: 355, endPoint x: 128, endPoint y: 358, distance: 5.5
click at [124, 355] on textarea "[PERSON_NAME][EMAIL_ADDRESS][PERSON_NAME][DOMAIN_NAME], [PERSON_NAME][DOMAIN_NA…" at bounding box center [209, 355] width 380 height 18
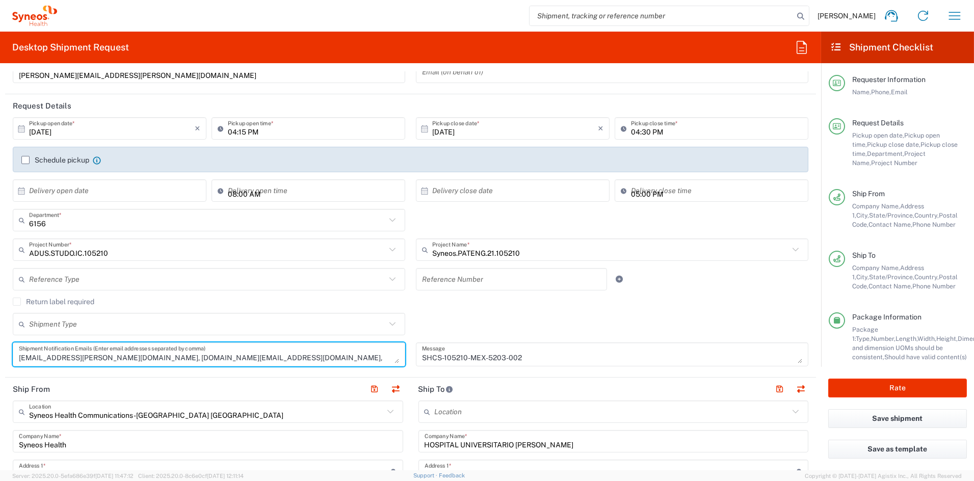
scroll to position [93, 0]
click at [70, 359] on textarea "[PERSON_NAME][EMAIL_ADDRESS][PERSON_NAME][DOMAIN_NAME], [PERSON_NAME][DOMAIN_NA…" at bounding box center [209, 354] width 380 height 18
click at [111, 355] on textarea "[PERSON_NAME][EMAIL_ADDRESS][PERSON_NAME][DOMAIN_NAME], [PERSON_NAME][DOMAIN_NA…" at bounding box center [209, 354] width 380 height 18
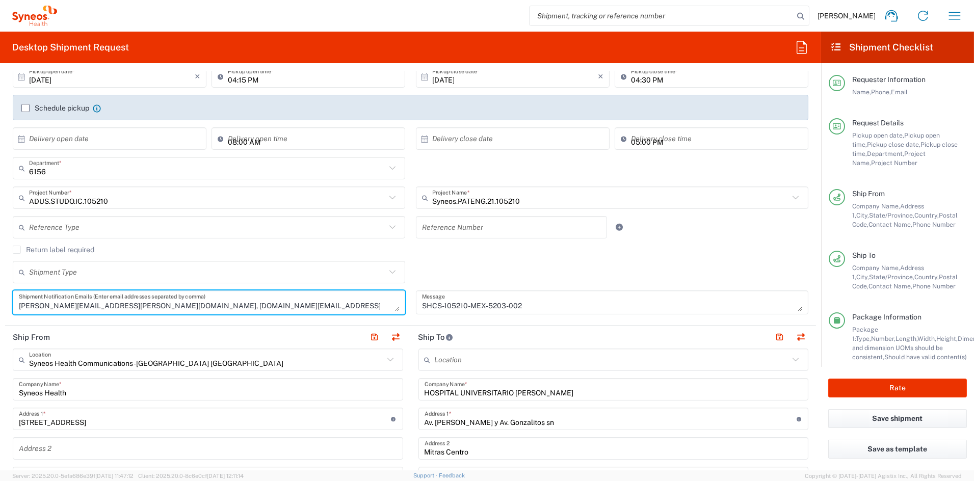
scroll to position [0, 0]
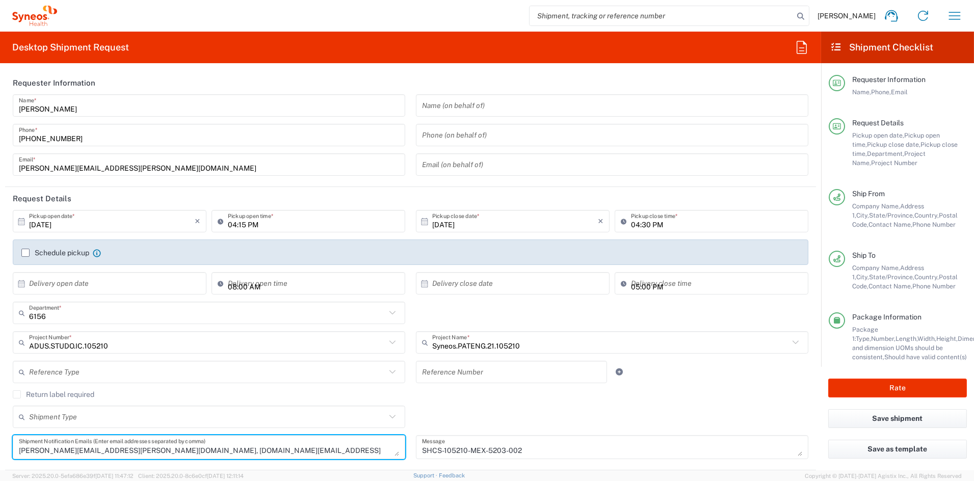
type textarea "[PERSON_NAME][EMAIL_ADDRESS][PERSON_NAME][DOMAIN_NAME], [DOMAIN_NAME][EMAIL_ADD…"
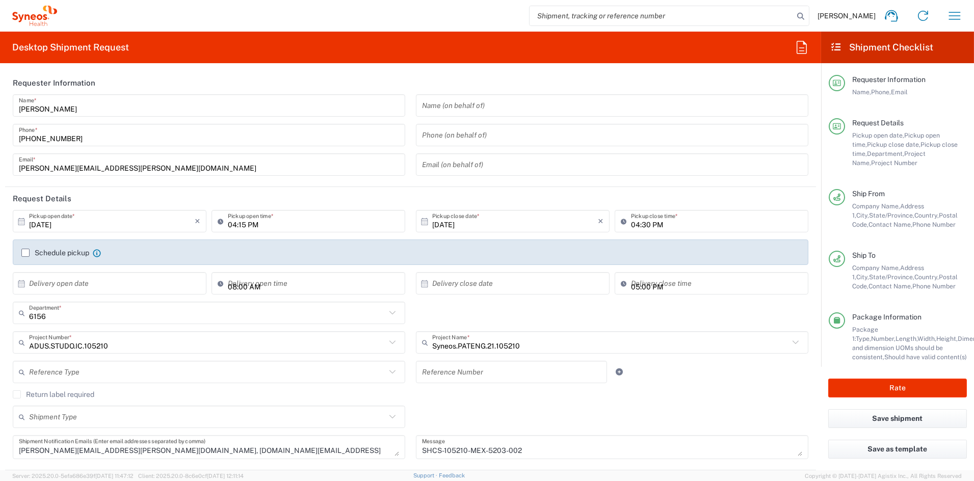
click at [539, 400] on div "Return label required" at bounding box center [411, 398] width 796 height 15
click at [903, 387] on button "Rate" at bounding box center [897, 388] width 139 height 19
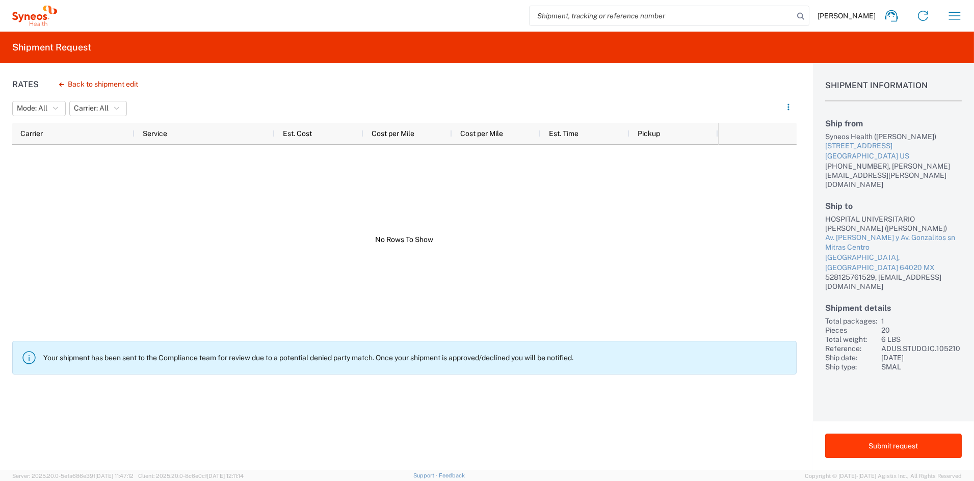
click at [901, 445] on button "Submit request" at bounding box center [893, 446] width 137 height 24
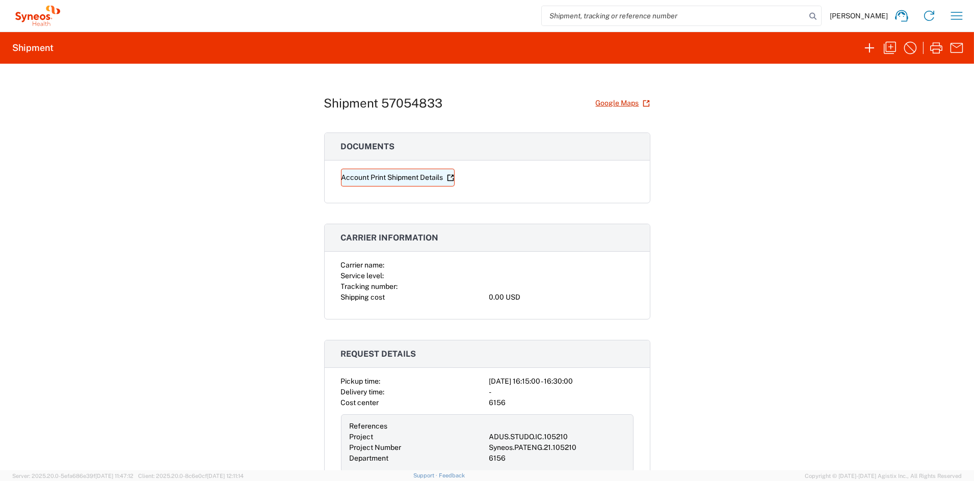
click at [410, 176] on link "Account Print Shipment Details" at bounding box center [398, 178] width 114 height 18
click at [957, 14] on icon "button" at bounding box center [957, 16] width 16 height 16
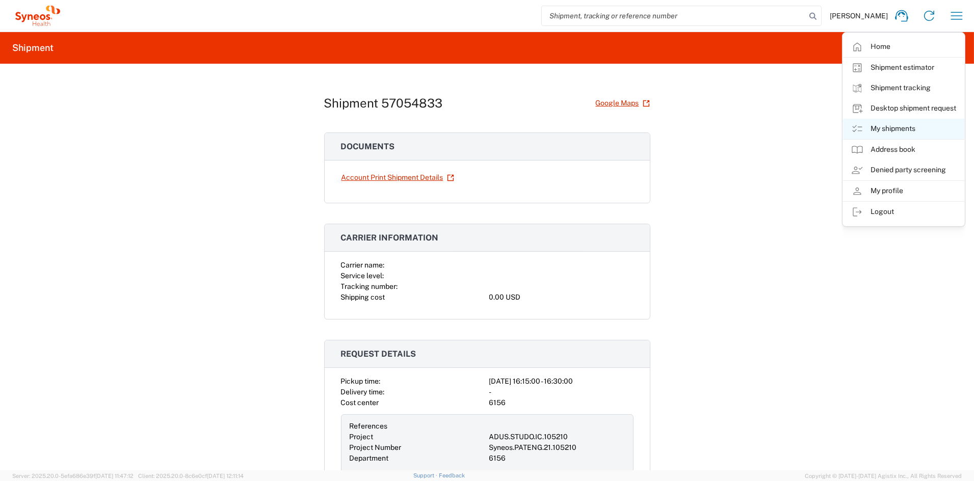
click at [885, 132] on link "My shipments" at bounding box center [903, 129] width 121 height 20
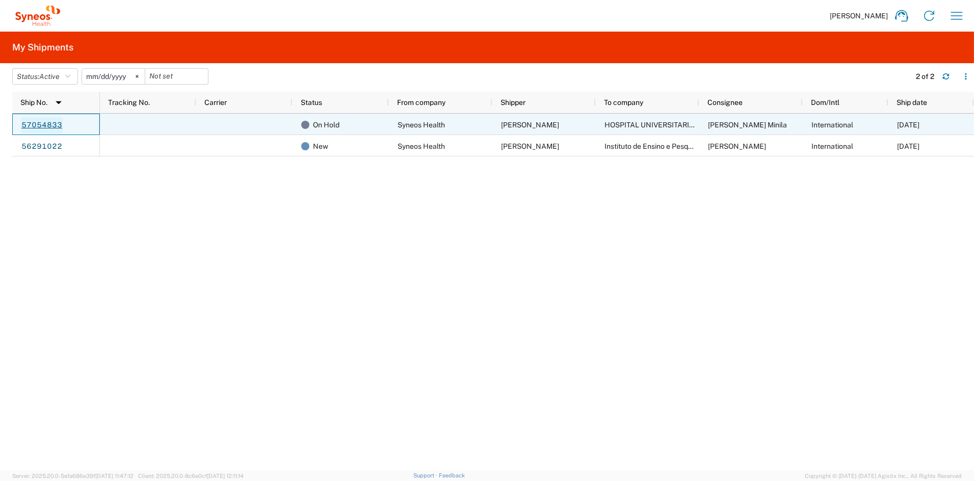
click at [40, 127] on link "57054833" at bounding box center [42, 125] width 42 height 16
